Goal: Find specific page/section: Find specific page/section

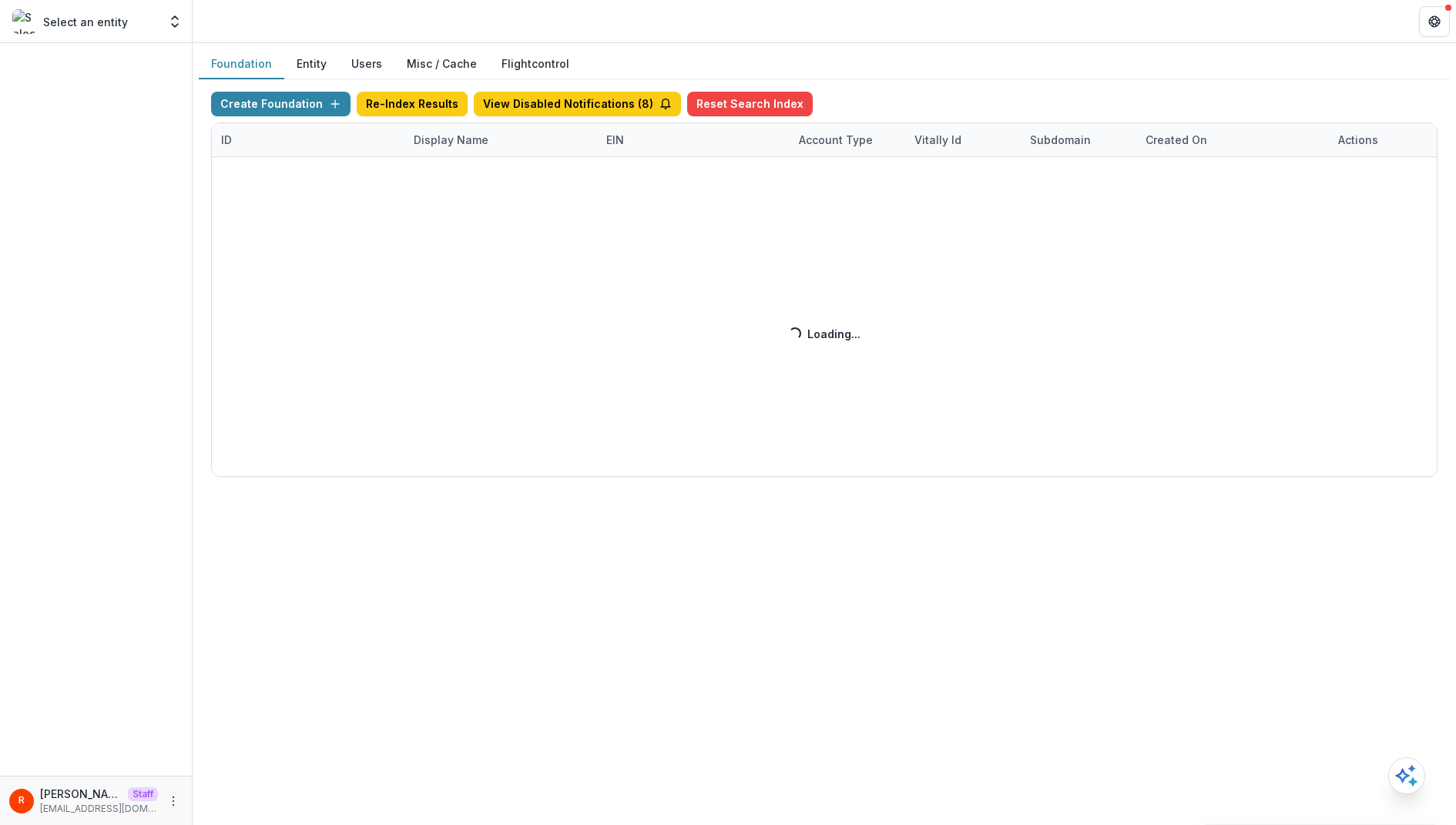
click at [422, 134] on div "Create Foundation Re-Index Results View Disabled Notifications ( 8 ) Reset Sear…" at bounding box center [824, 284] width 1227 height 385
click at [403, 578] on div "Foundation Entity Users Misc / Cache Flightcontrol Create Foundation Re-Index R…" at bounding box center [824, 434] width 1264 height 782
click at [933, 34] on header at bounding box center [824, 21] width 1264 height 42
click at [930, 60] on div "Foundation Entity Users Misc / Cache Flightcontrol" at bounding box center [824, 65] width 1251 height 30
